Goal: Transaction & Acquisition: Purchase product/service

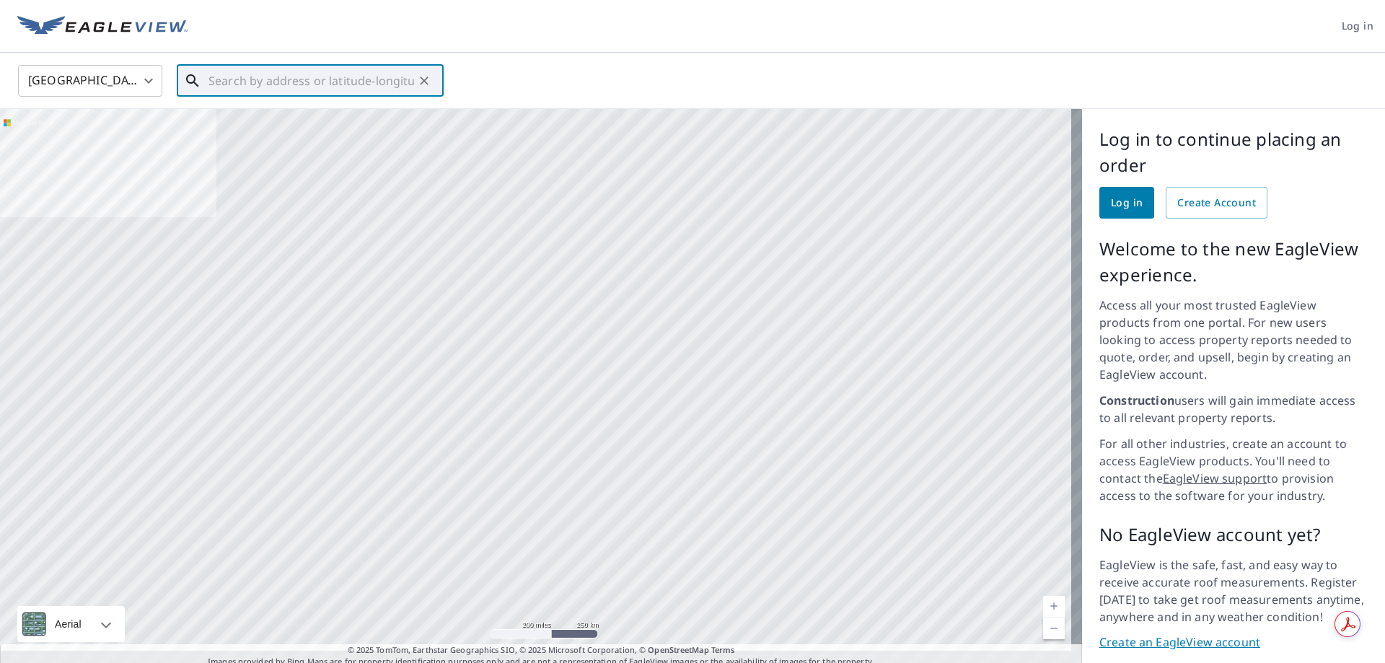
click at [219, 76] on input "text" at bounding box center [311, 81] width 206 height 40
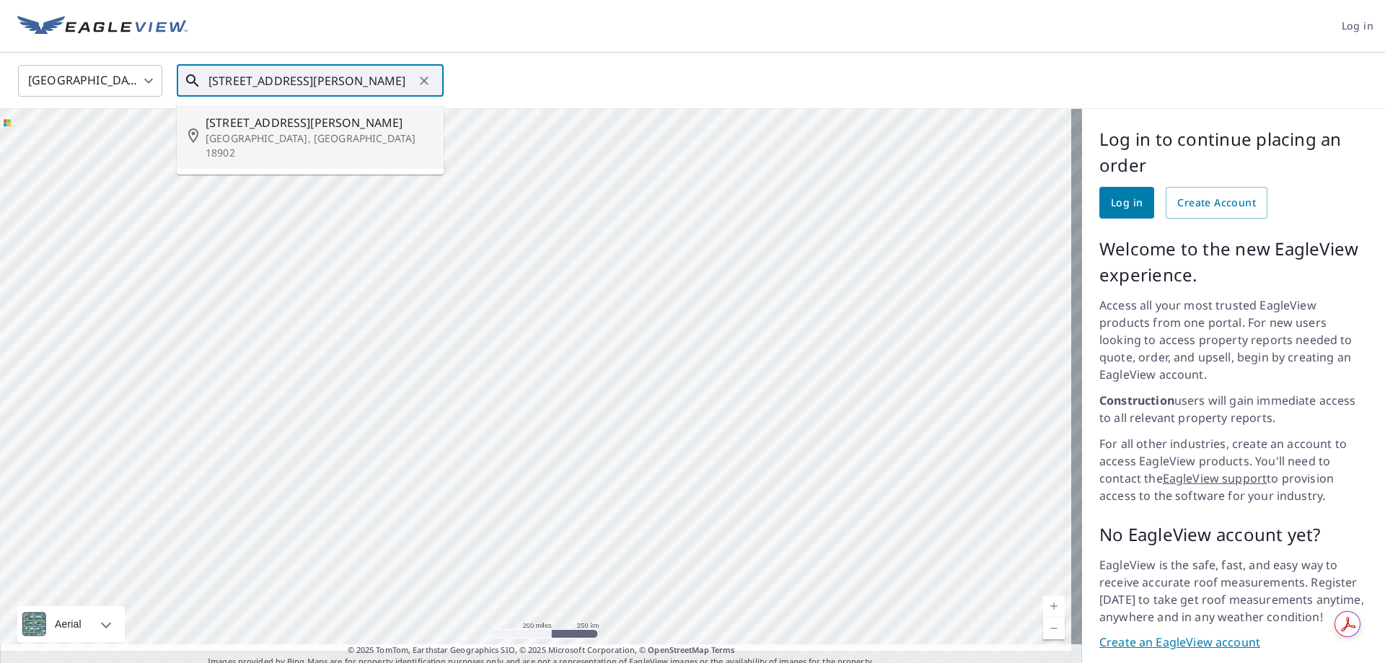
click at [250, 133] on p "[GEOGRAPHIC_DATA], [GEOGRAPHIC_DATA] 18902" at bounding box center [319, 145] width 227 height 29
type input "[STREET_ADDRESS][PERSON_NAME]"
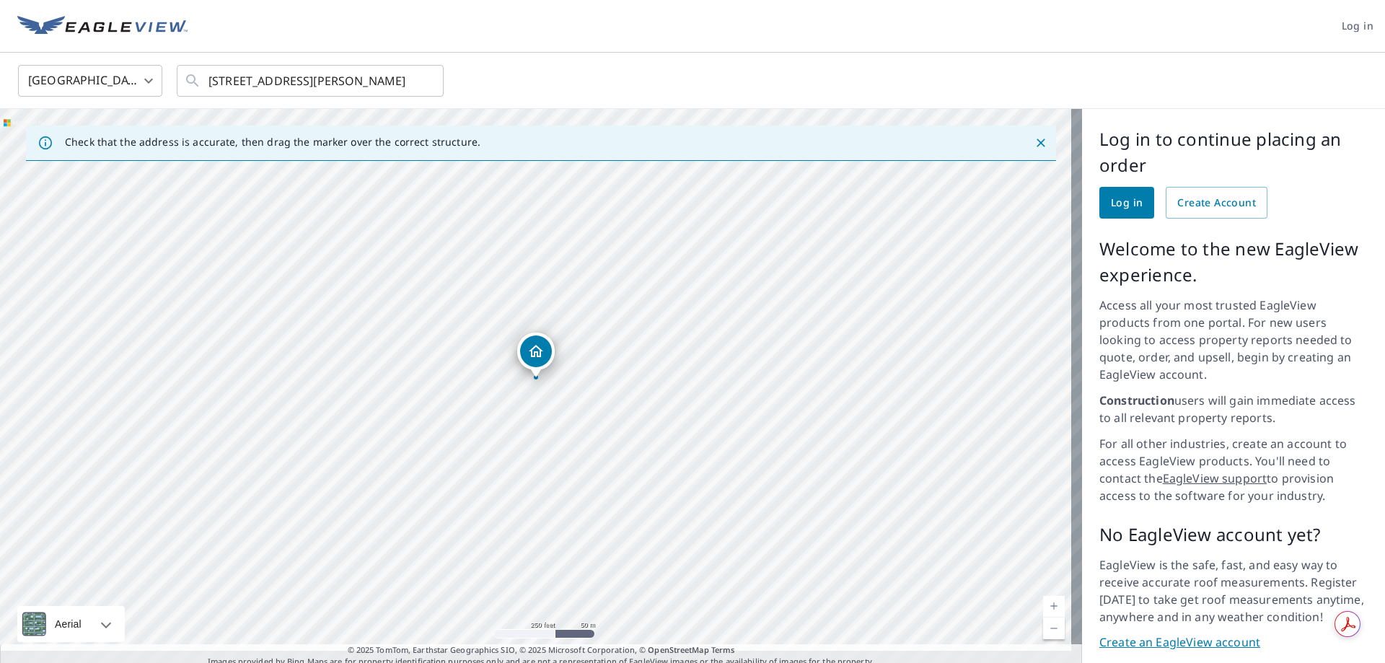
click at [535, 349] on icon "Dropped pin, building 1, Residential property, 3707 Hancock Ln Doylestown, PA 1…" at bounding box center [535, 351] width 17 height 17
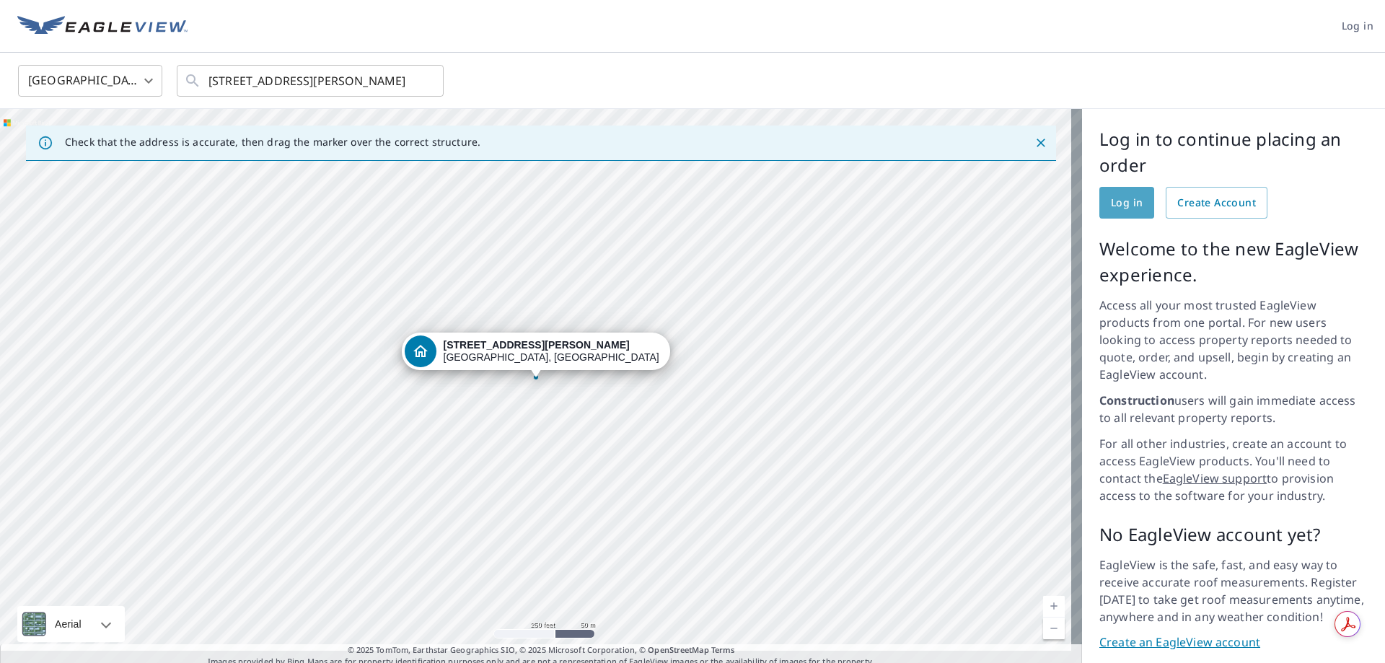
click at [1099, 201] on link "Log in" at bounding box center [1126, 203] width 55 height 32
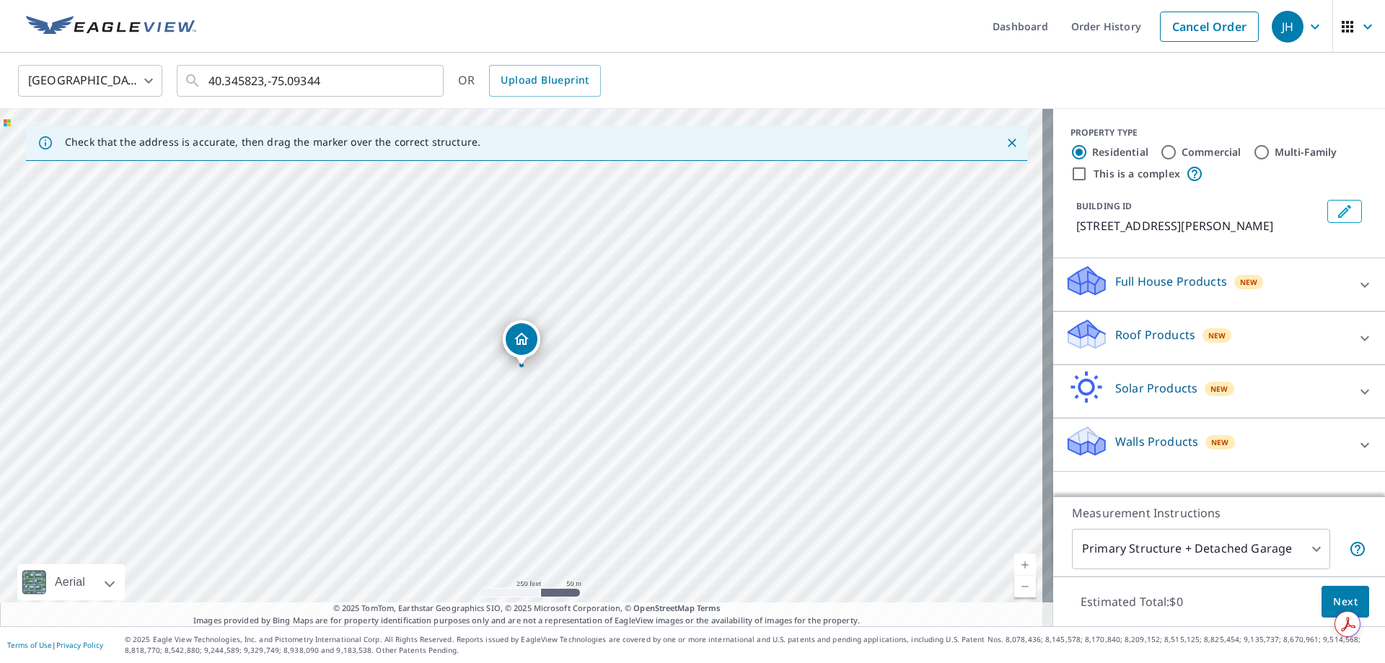
click at [1146, 331] on p "Roof Products" at bounding box center [1155, 334] width 80 height 17
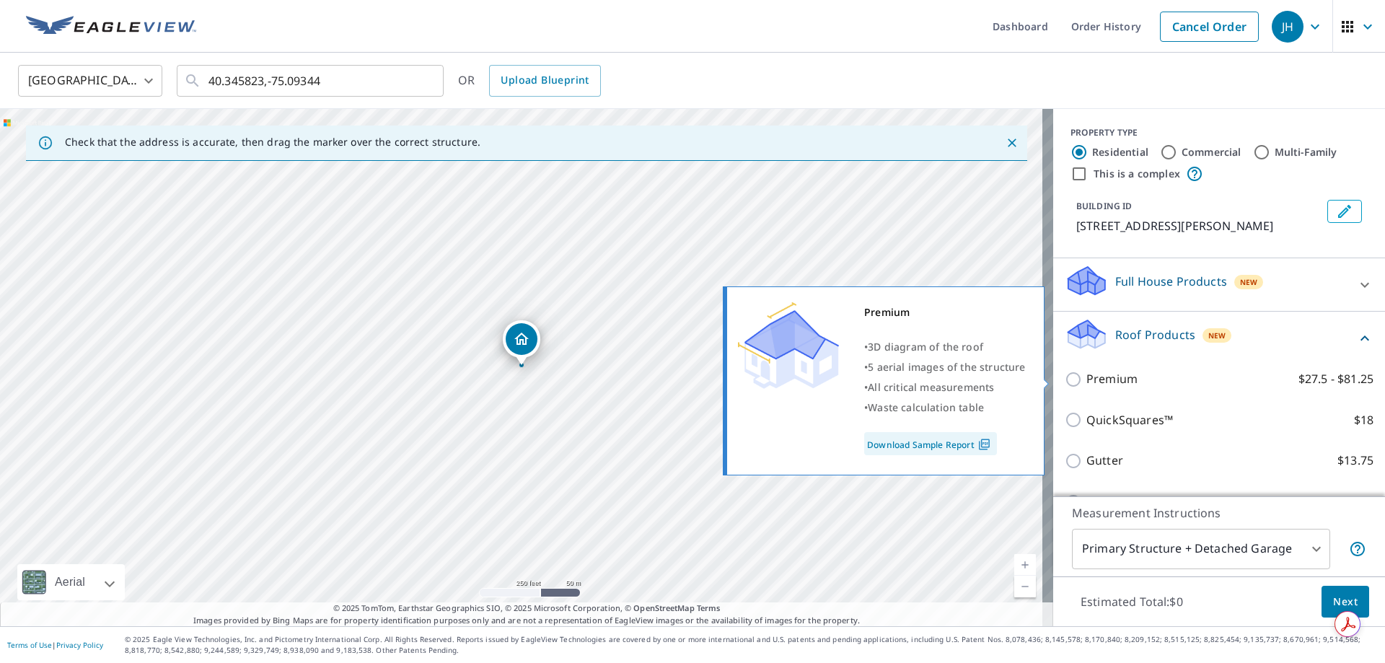
click at [1065, 378] on input "Premium $27.5 - $81.25" at bounding box center [1076, 379] width 22 height 17
checkbox input "true"
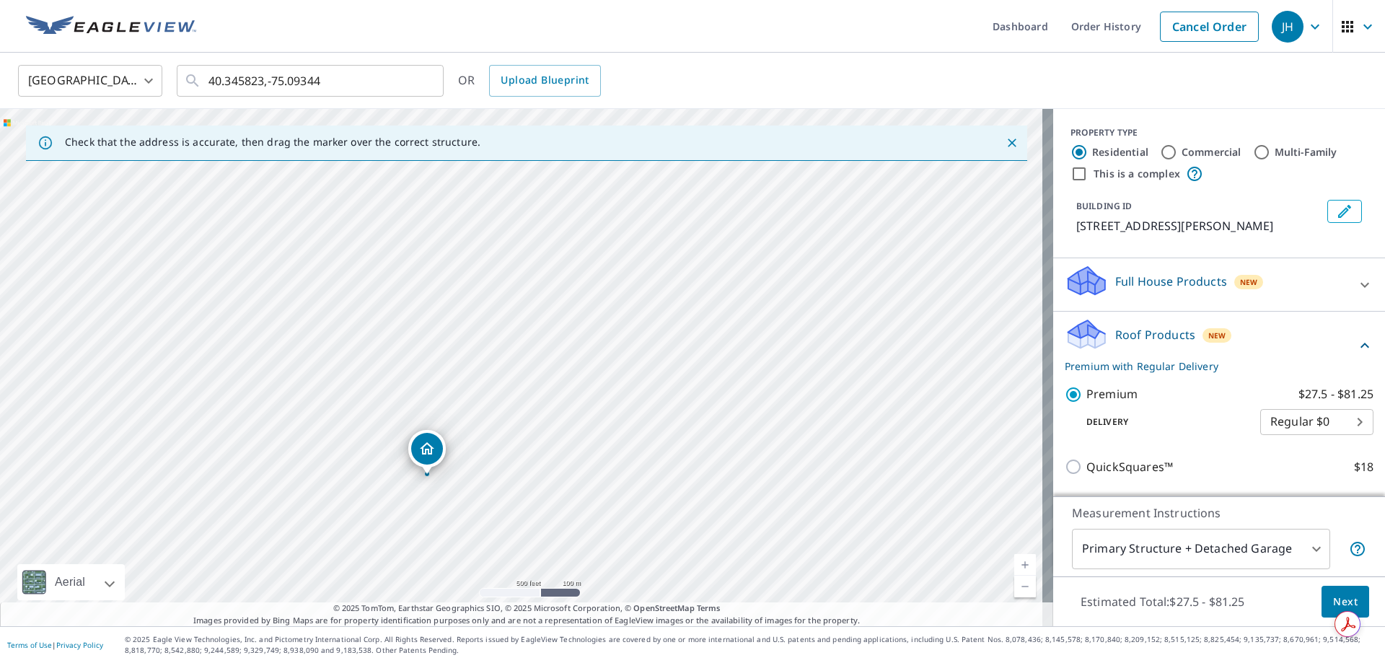
click at [426, 452] on icon "Dropped pin, building 1, Residential property, 3707 Hancock Ln Doylestown, PA 1…" at bounding box center [427, 448] width 14 height 12
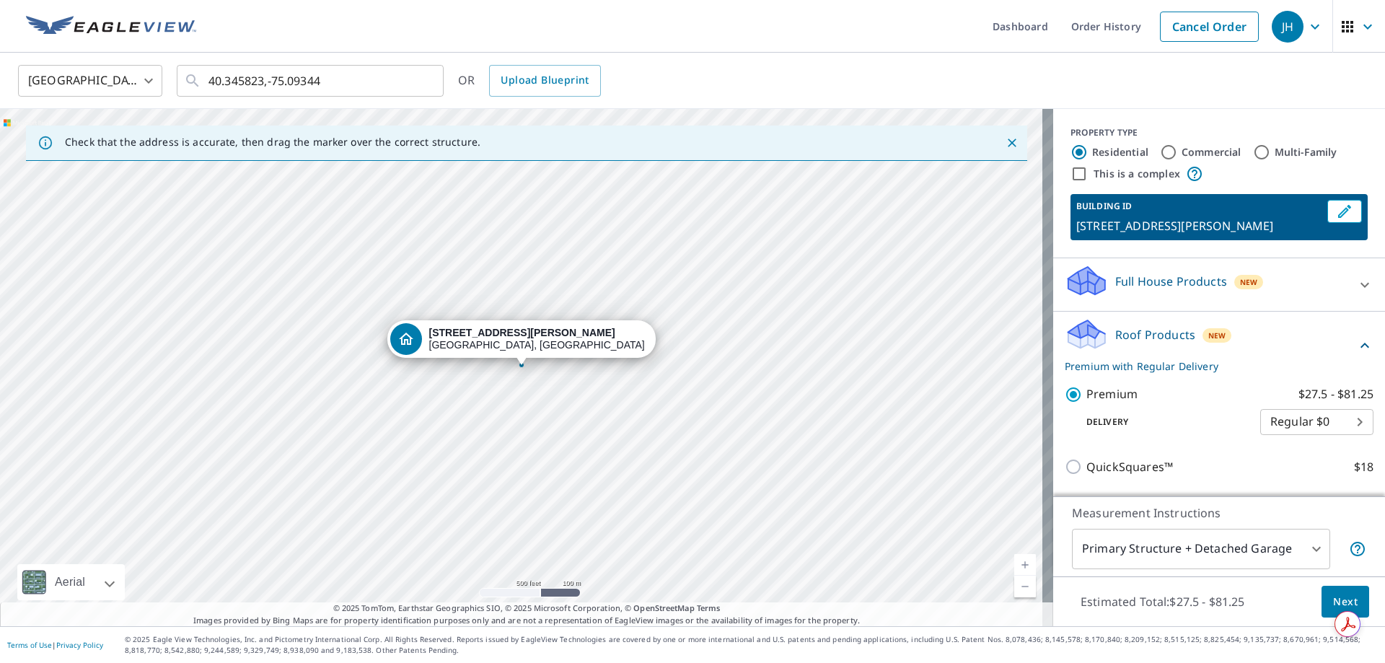
click at [519, 339] on div "[STREET_ADDRESS][PERSON_NAME]" at bounding box center [537, 339] width 216 height 25
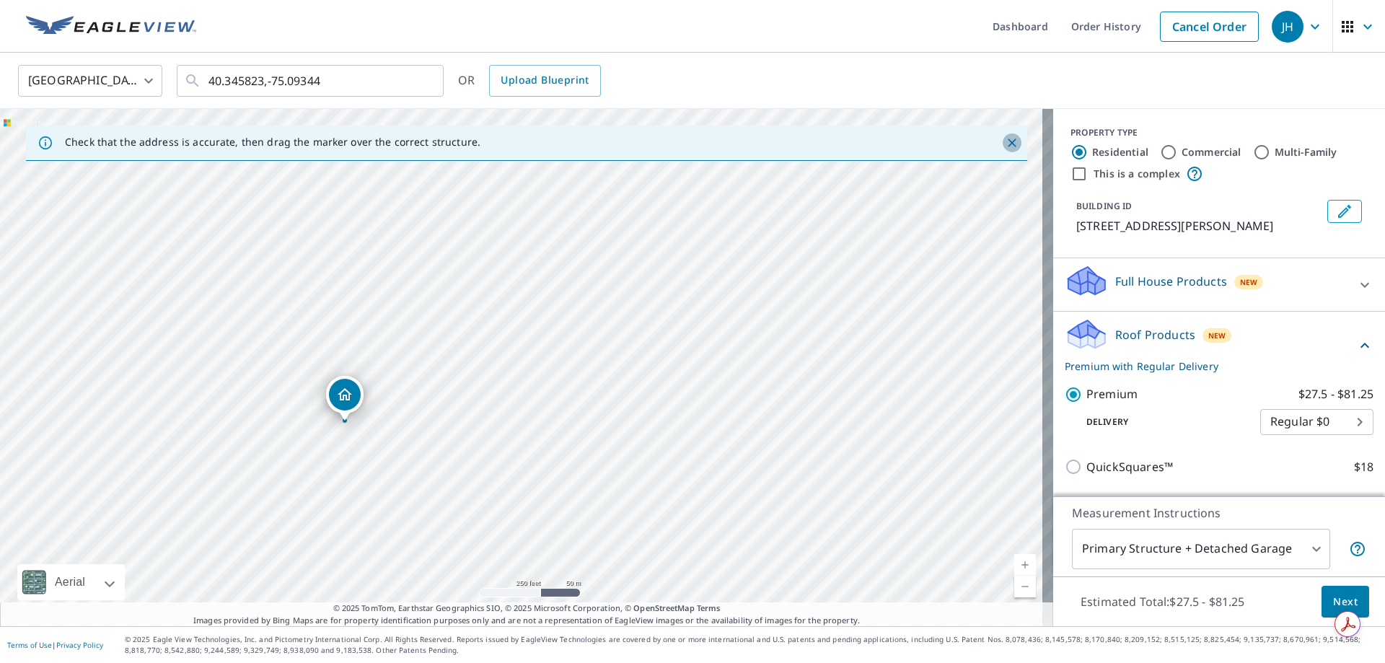
click at [1005, 141] on icon "Close" at bounding box center [1012, 143] width 14 height 14
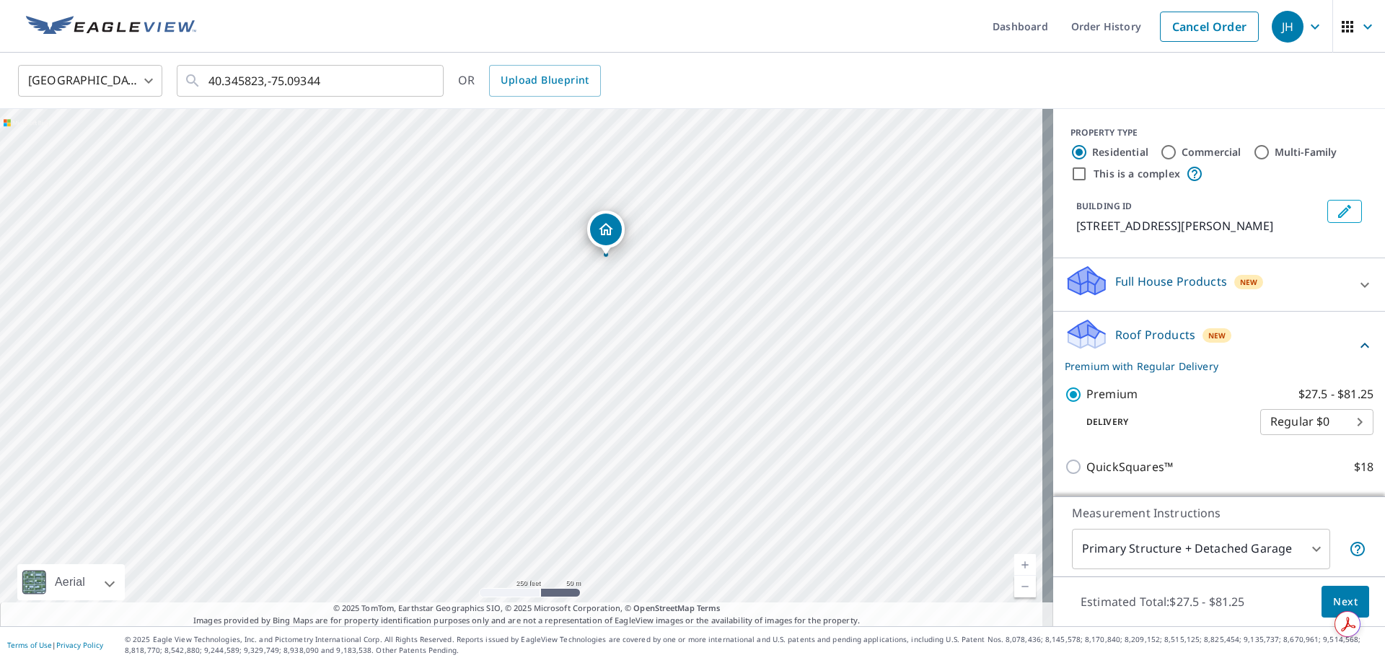
click at [1363, 27] on icon "button" at bounding box center [1367, 26] width 9 height 5
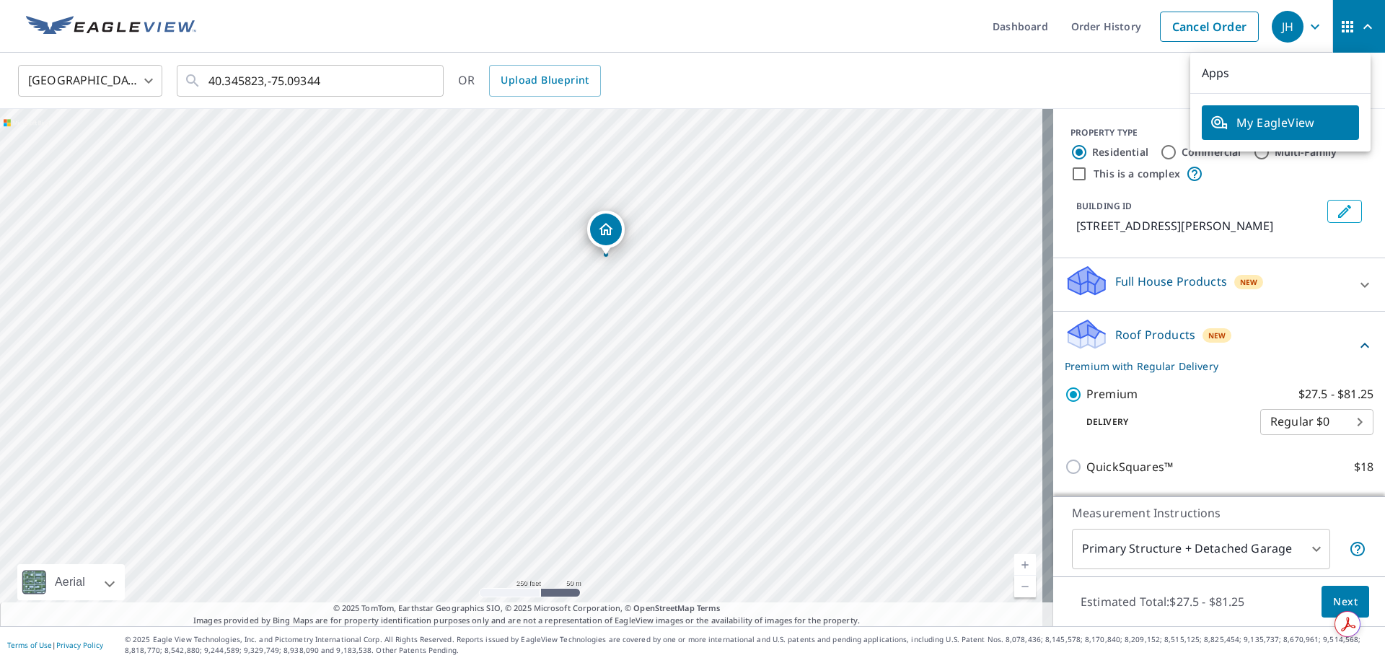
click at [1311, 27] on icon "button" at bounding box center [1315, 26] width 9 height 5
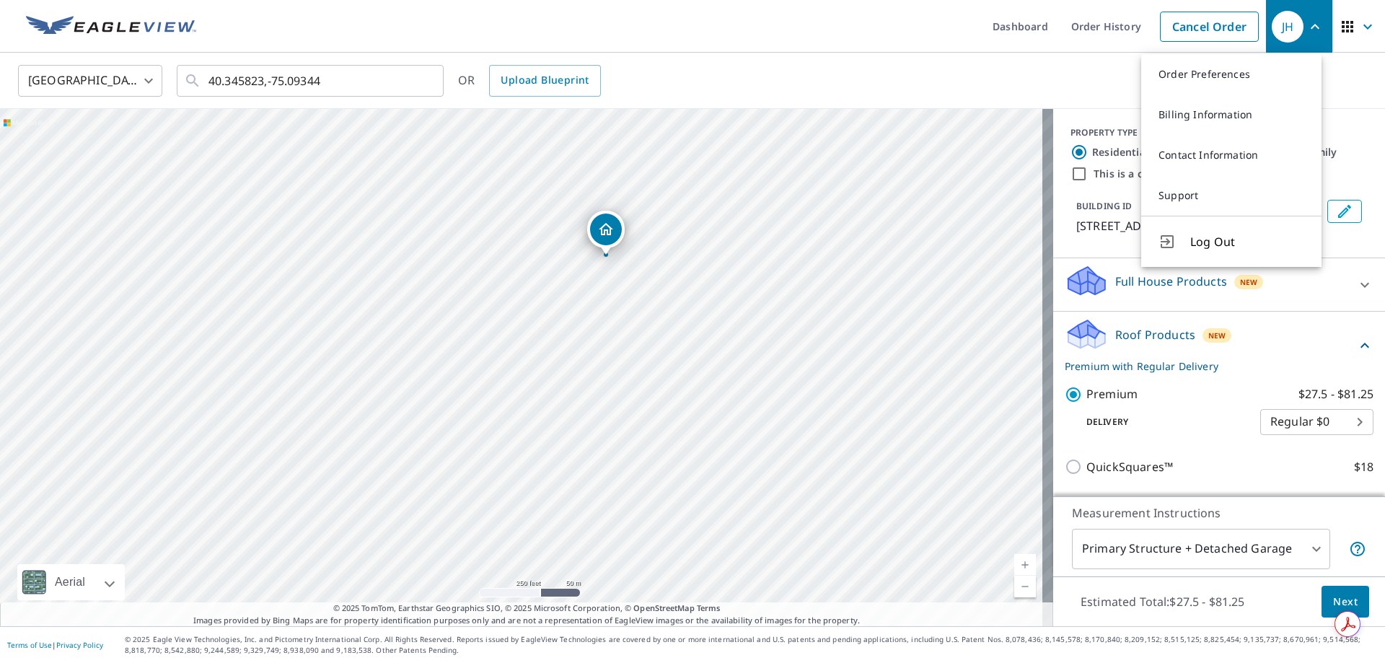
click at [1050, 68] on div "[GEOGRAPHIC_DATA] [GEOGRAPHIC_DATA] ​ 40.345823,-75.09344 ​ OR Upload Blueprint" at bounding box center [687, 80] width 1360 height 34
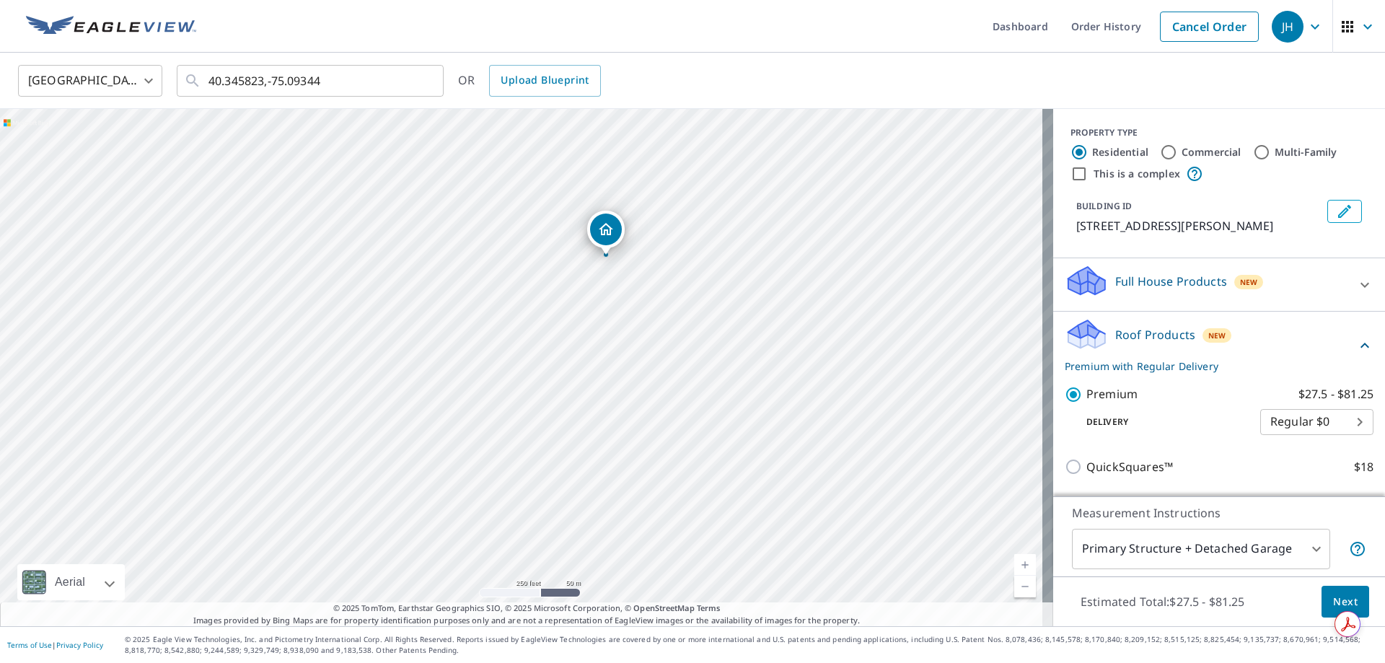
click at [1333, 602] on span "Next" at bounding box center [1345, 602] width 25 height 18
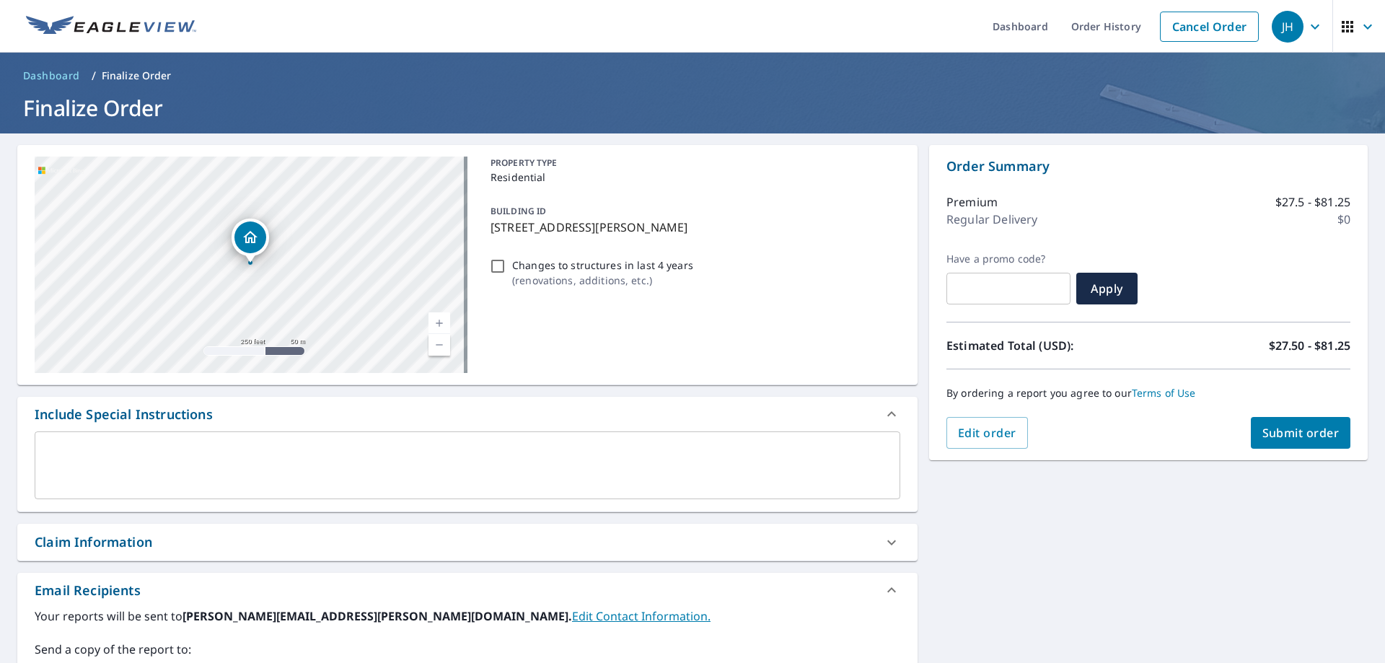
click at [66, 535] on div "Claim Information" at bounding box center [94, 541] width 118 height 19
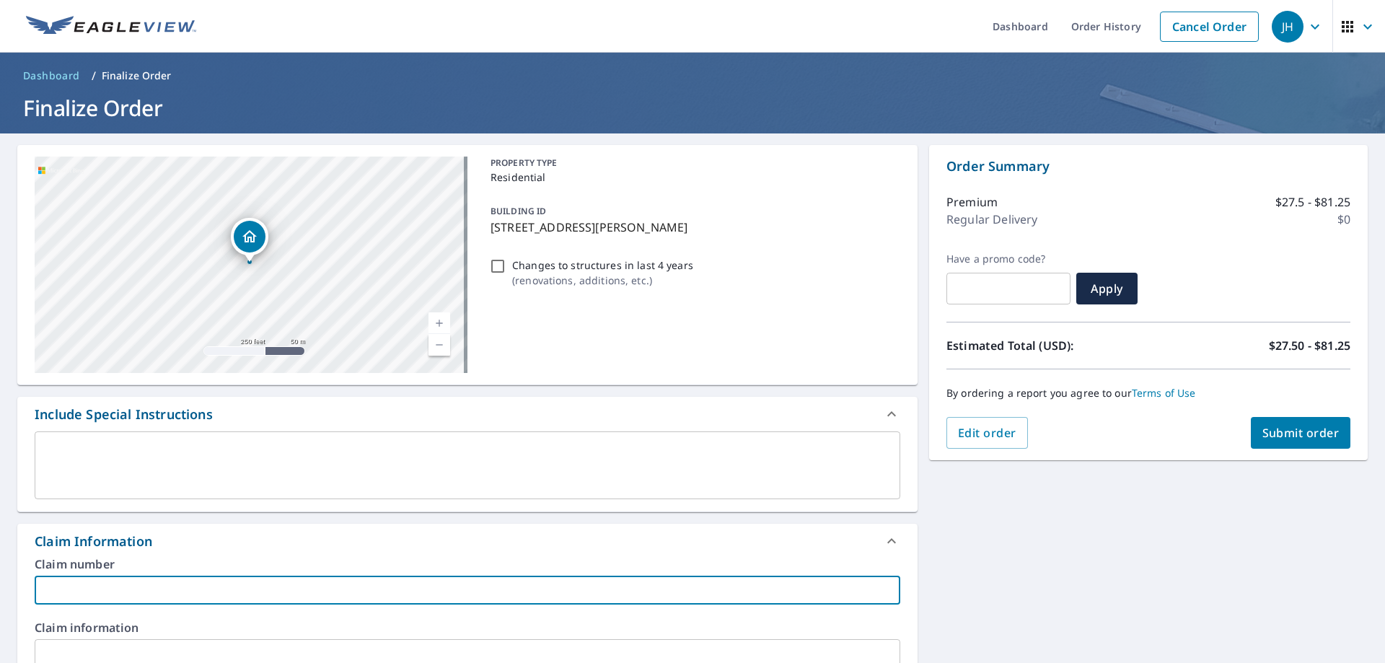
click at [63, 586] on input "text" at bounding box center [468, 590] width 866 height 29
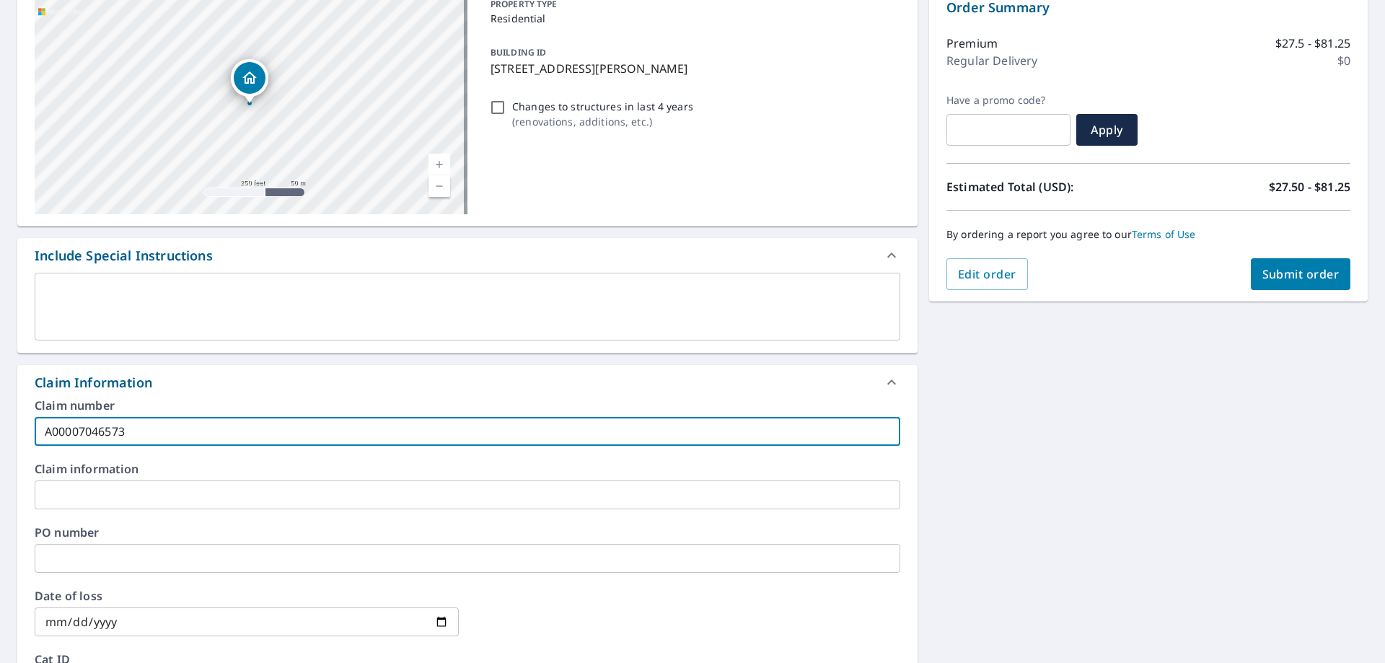
scroll to position [216, 0]
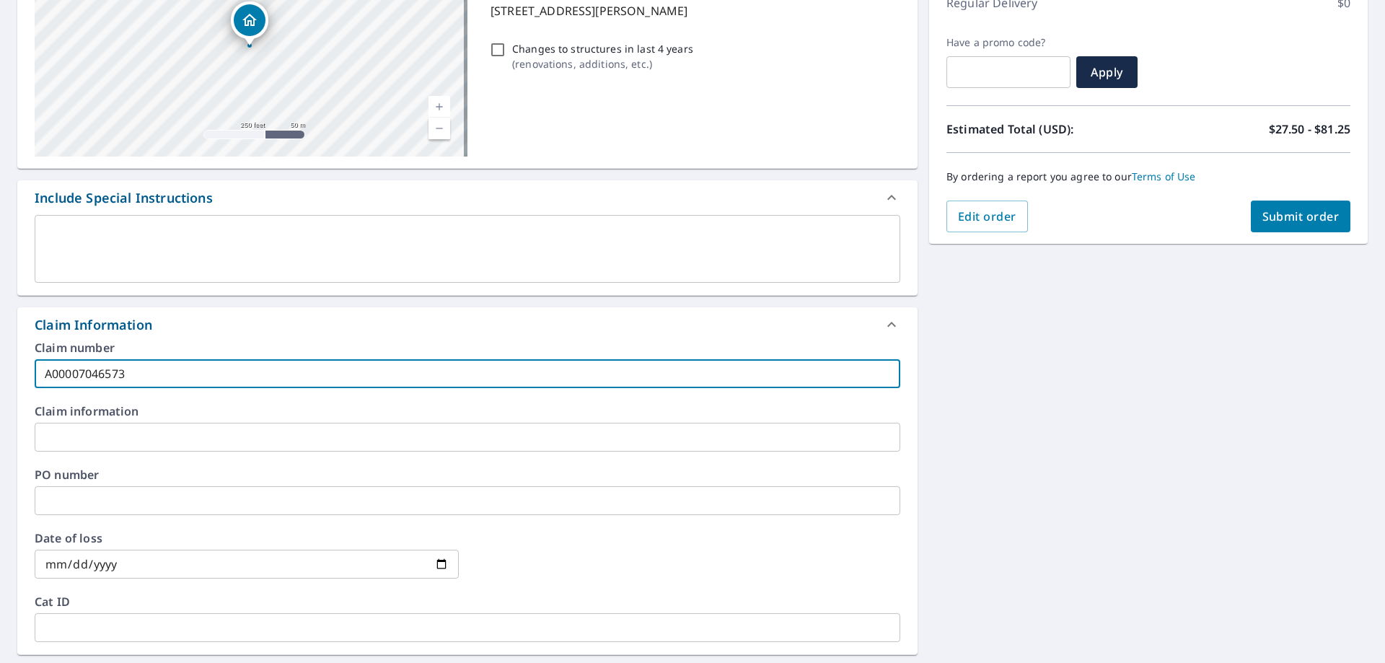
type input "A00007046573"
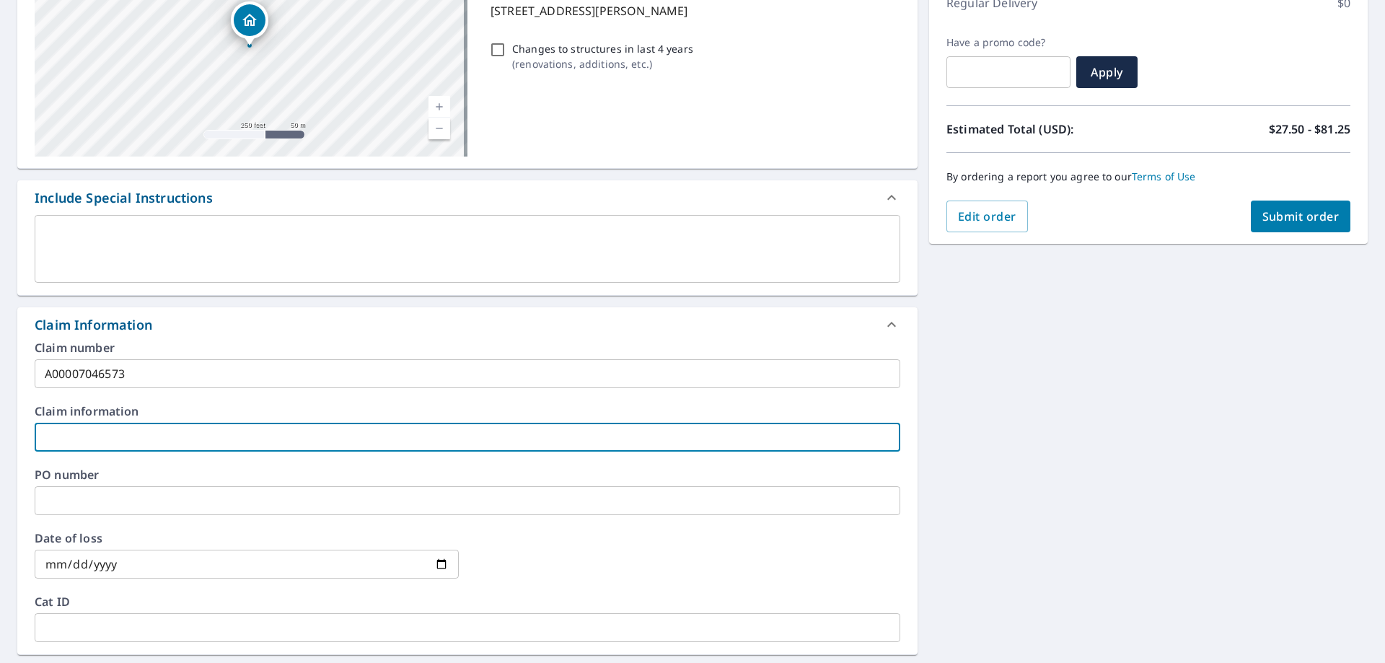
click at [57, 440] on input "text" at bounding box center [468, 437] width 866 height 29
type input "Wind / Hail"
click at [60, 504] on input "text" at bounding box center [468, 500] width 866 height 29
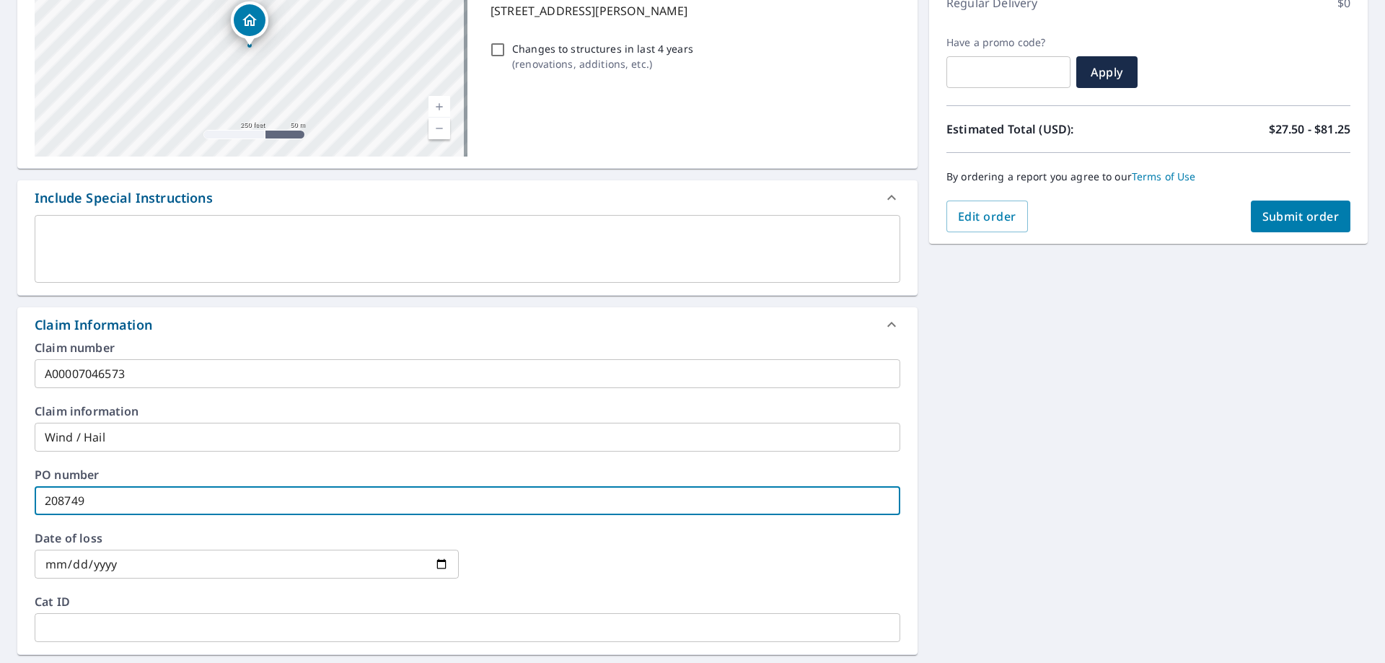
type input "208749"
click at [83, 560] on input "date" at bounding box center [247, 564] width 424 height 29
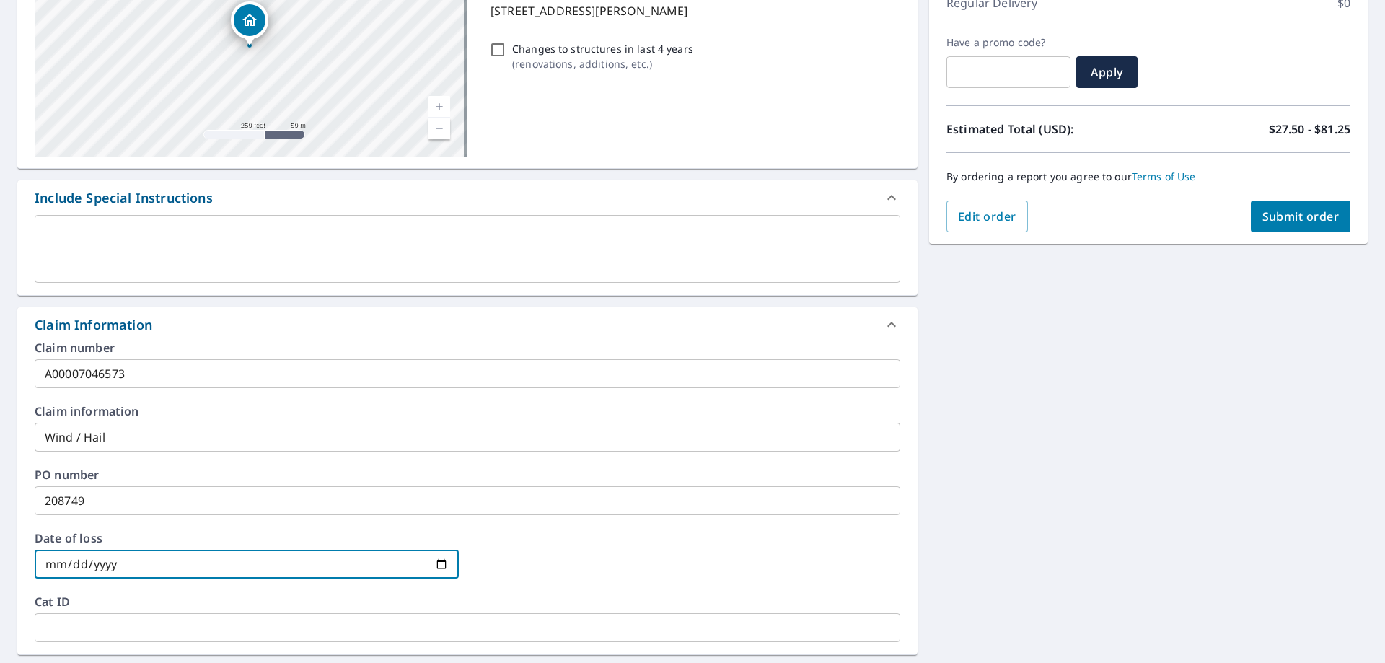
click at [45, 540] on label "Date of loss" at bounding box center [247, 538] width 424 height 12
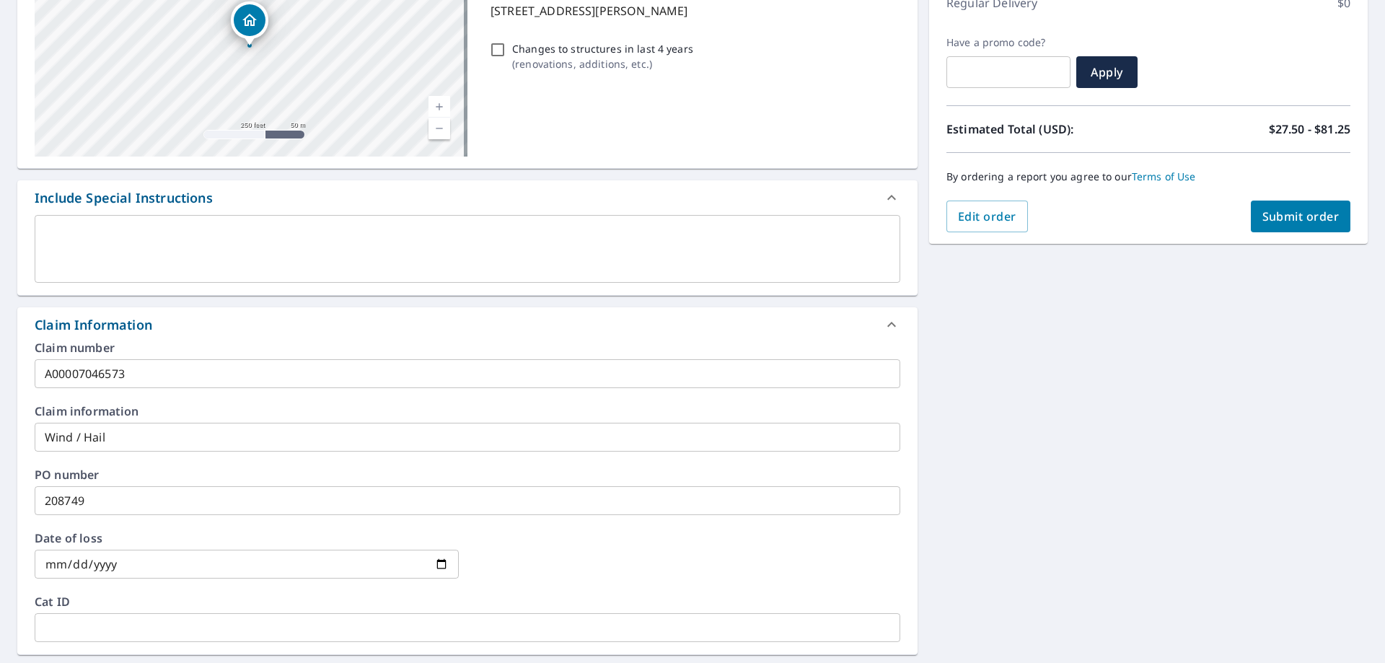
click at [52, 563] on input "date" at bounding box center [247, 564] width 424 height 29
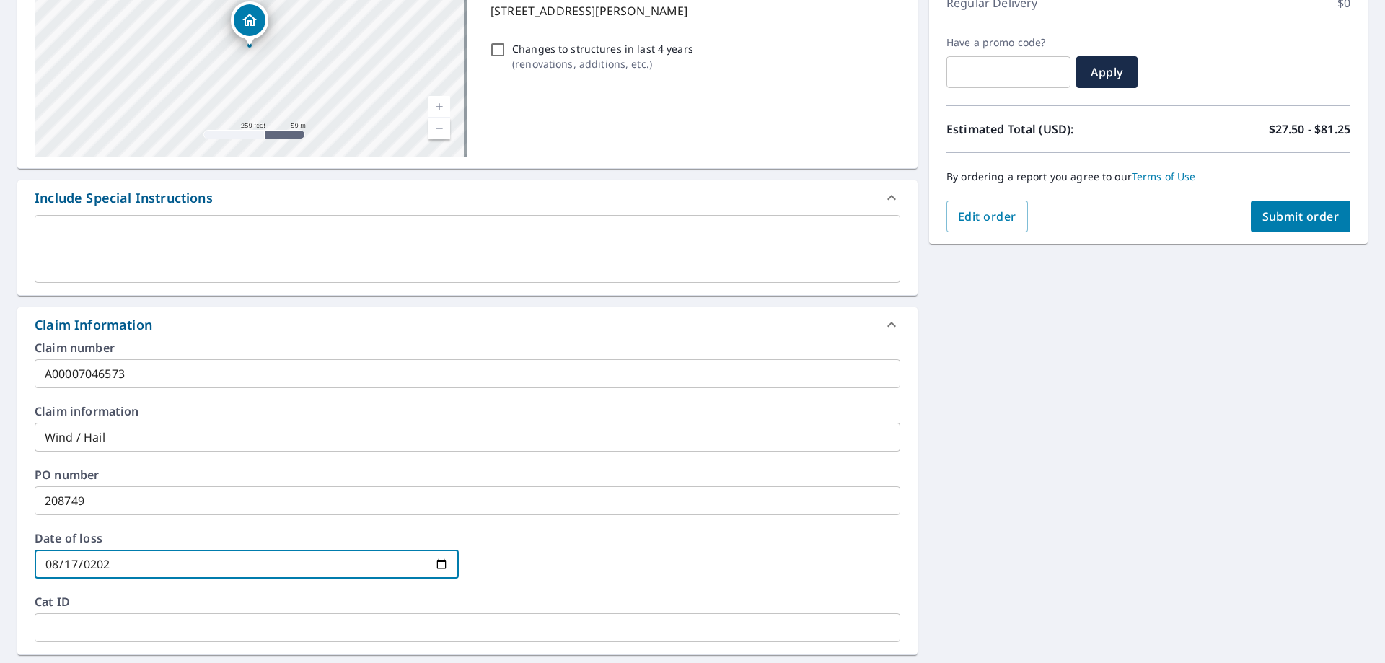
type input "[DATE]"
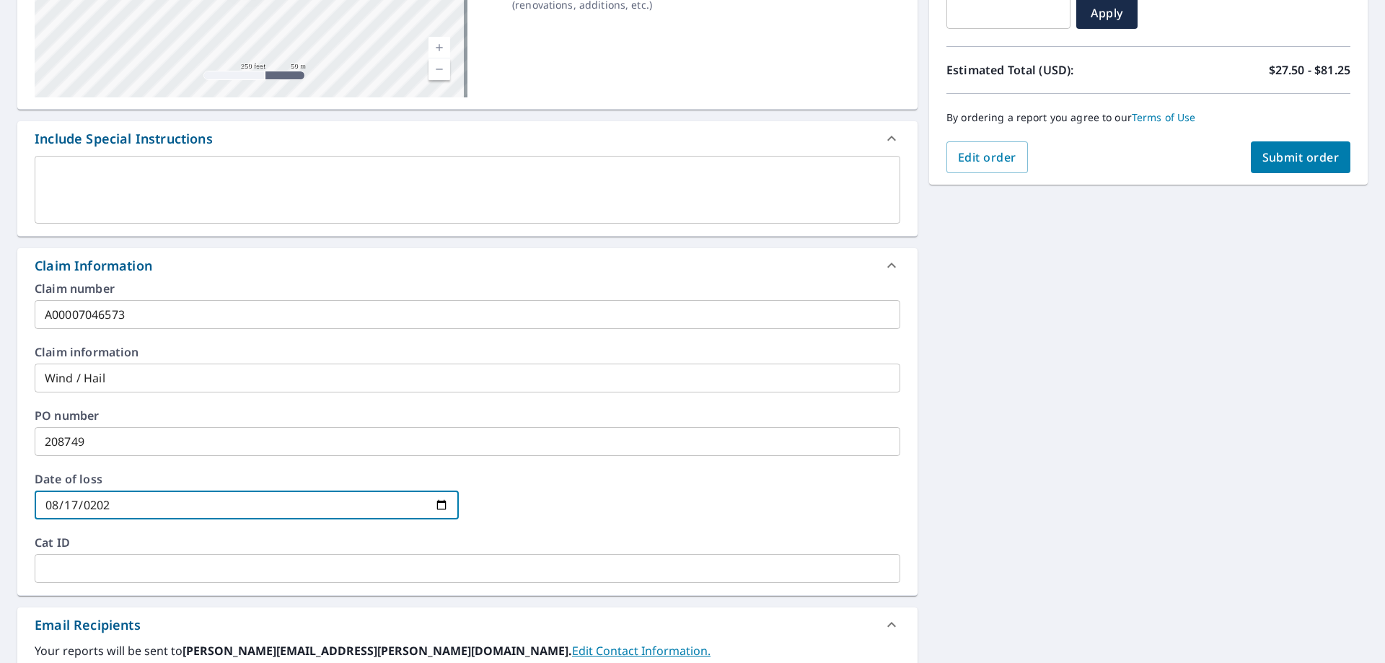
scroll to position [433, 0]
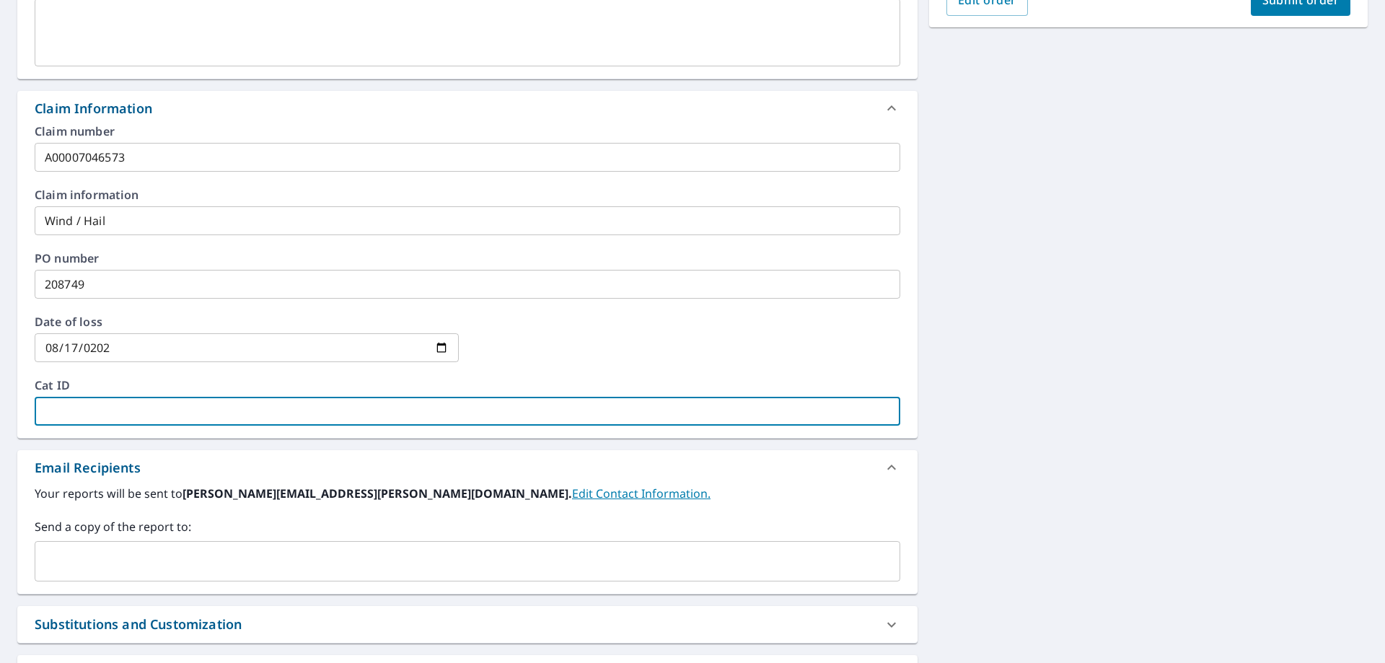
click at [58, 406] on input "text" at bounding box center [468, 411] width 866 height 29
type input "Erie Insurance"
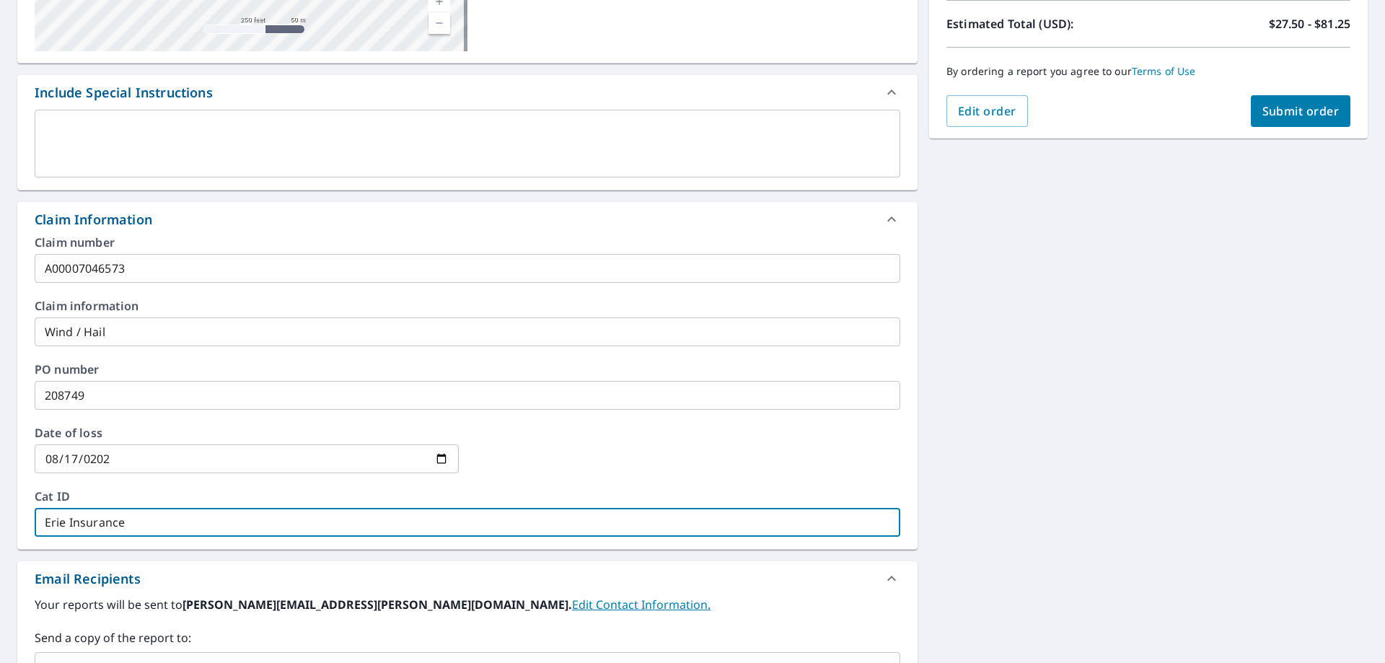
scroll to position [216, 0]
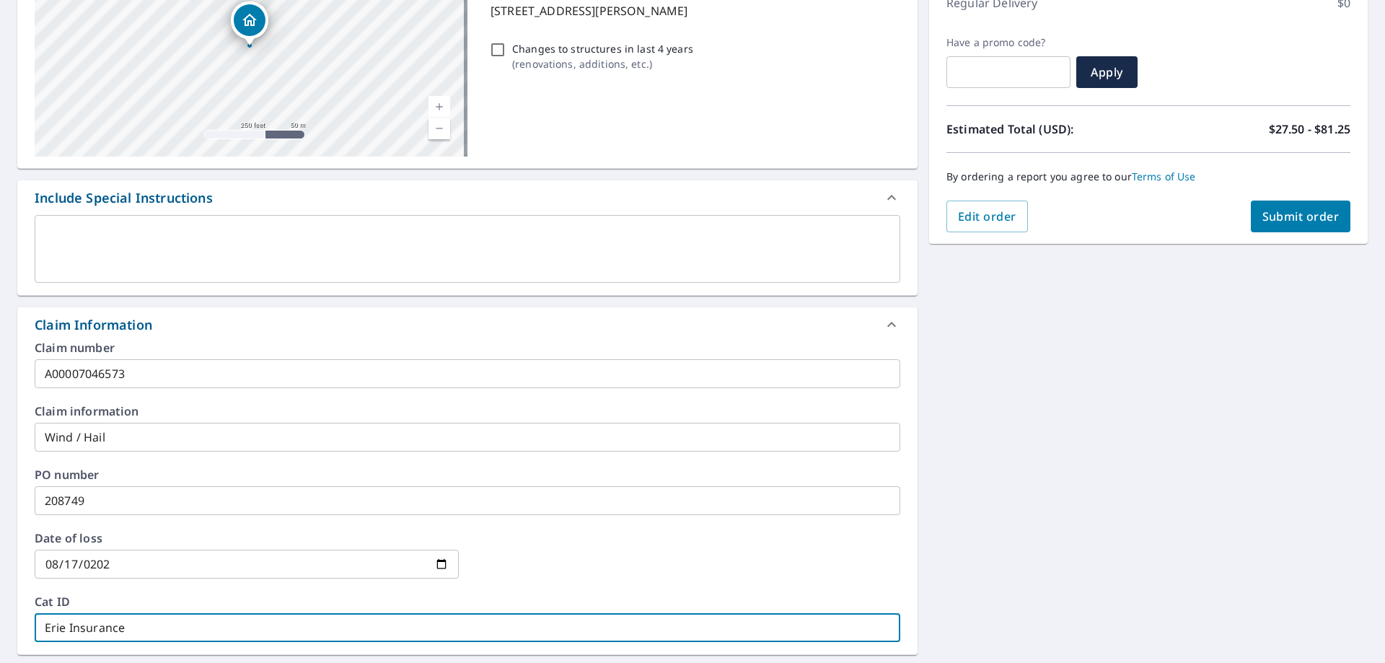
click at [1280, 217] on span "Submit order" at bounding box center [1300, 216] width 77 height 16
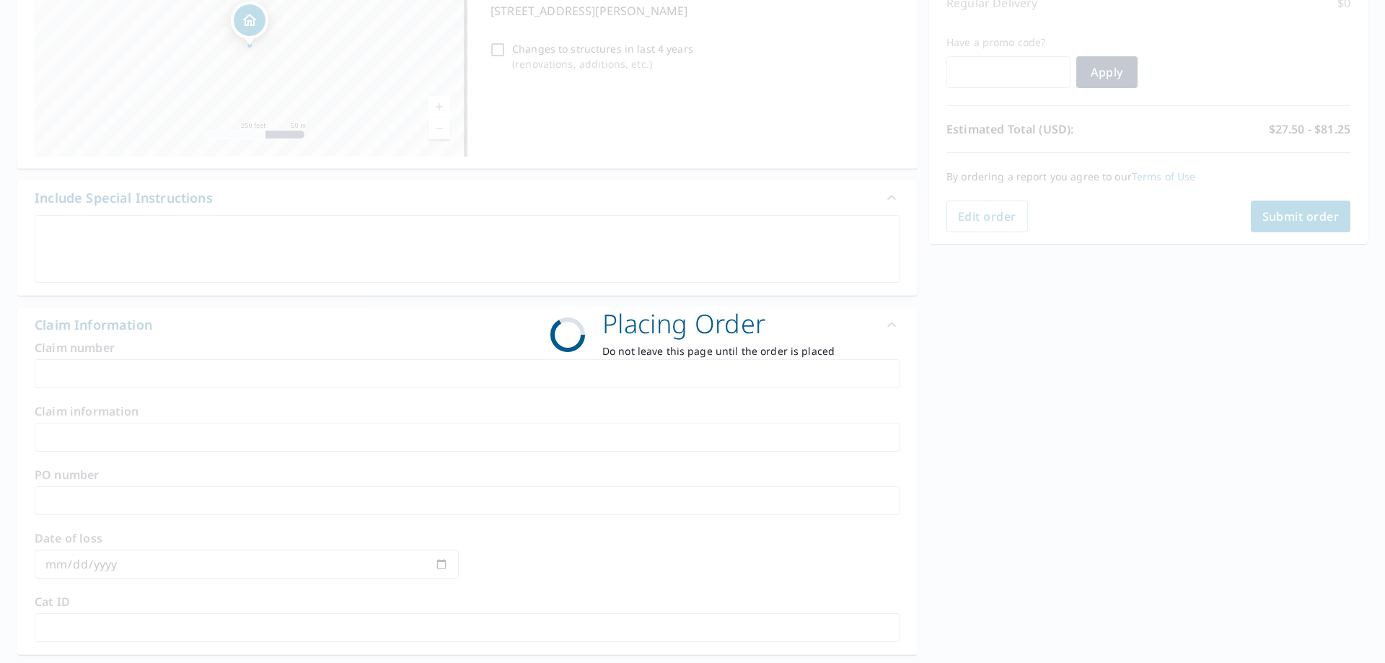
scroll to position [186, 0]
